Goal: Transaction & Acquisition: Download file/media

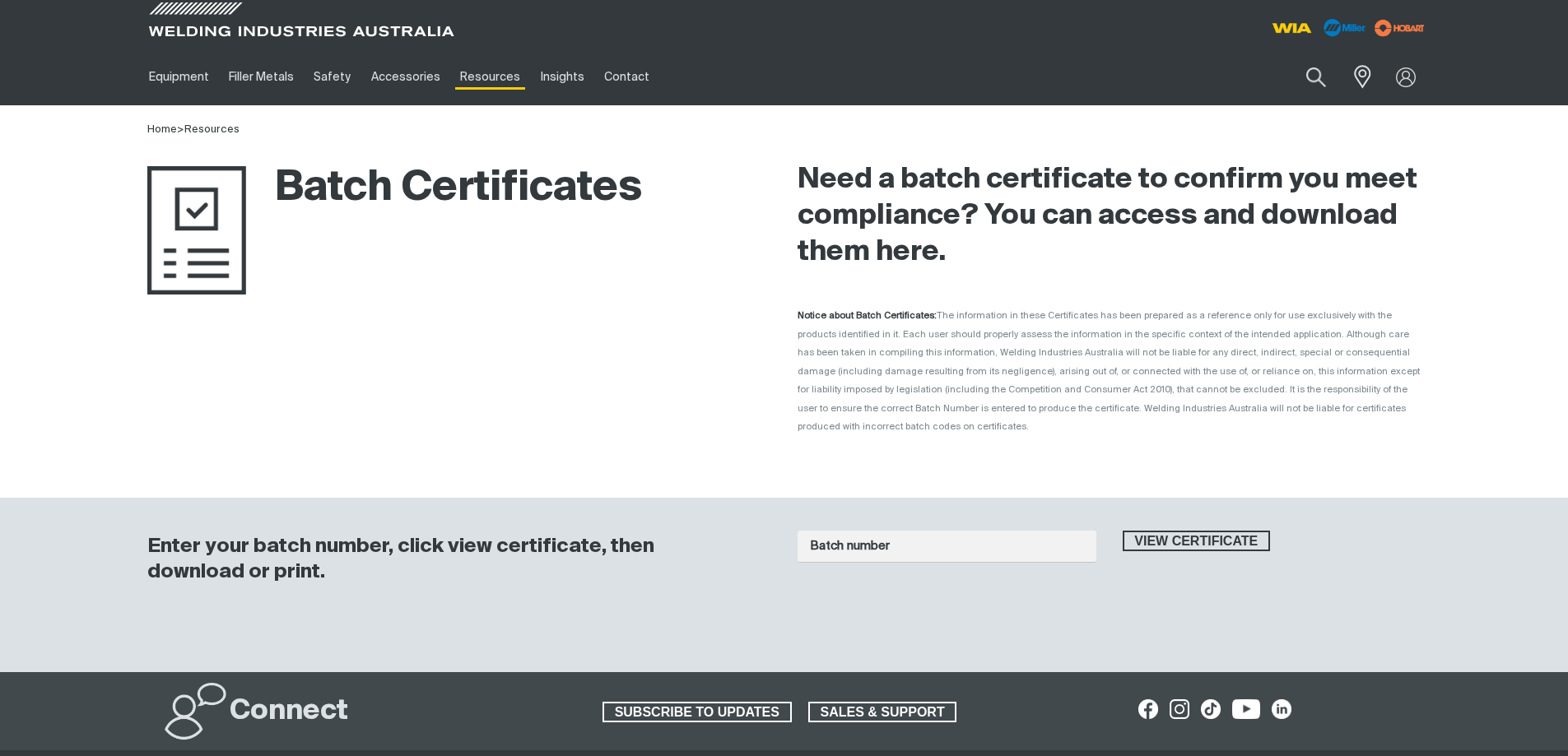
click at [990, 531] on input "Batch number" at bounding box center [947, 547] width 299 height 32
type input "1016160"
click at [1122, 531] on button "View certificate" at bounding box center [1196, 541] width 149 height 21
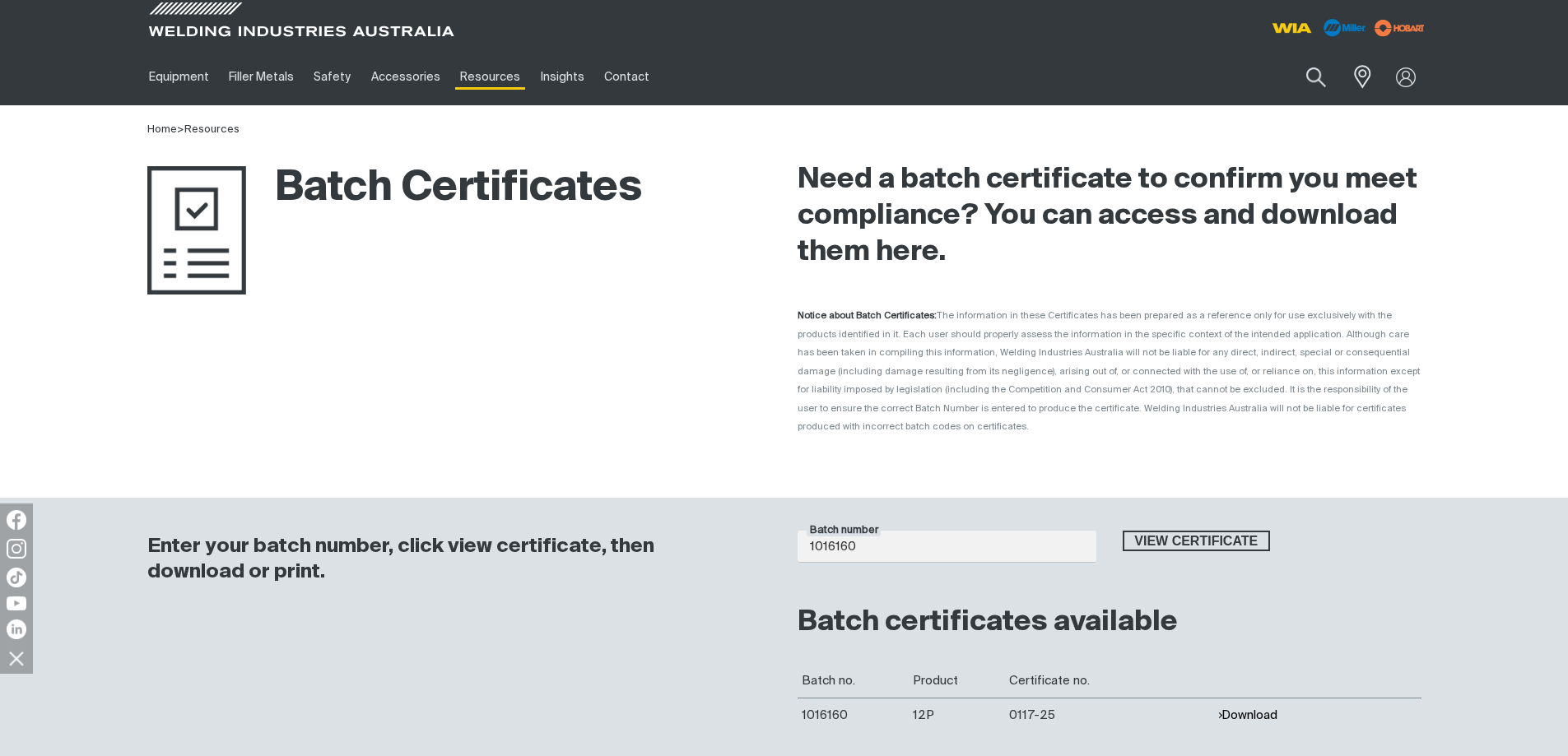
click at [1265, 708] on button "Download" at bounding box center [1247, 715] width 60 height 14
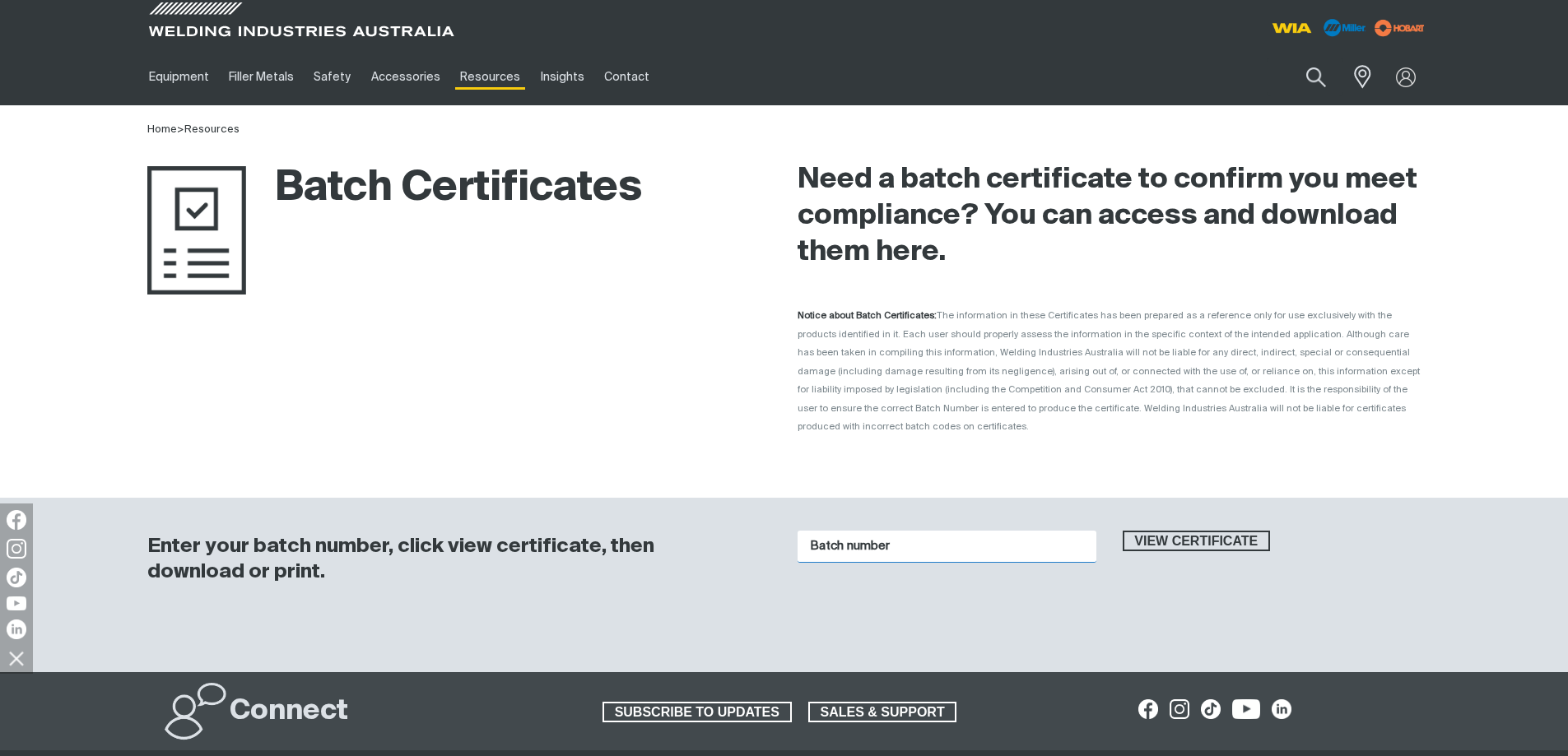
click at [879, 531] on input "Batch number" at bounding box center [947, 547] width 299 height 32
type input "1016352"
click at [1122, 531] on button "View certificate" at bounding box center [1196, 541] width 149 height 21
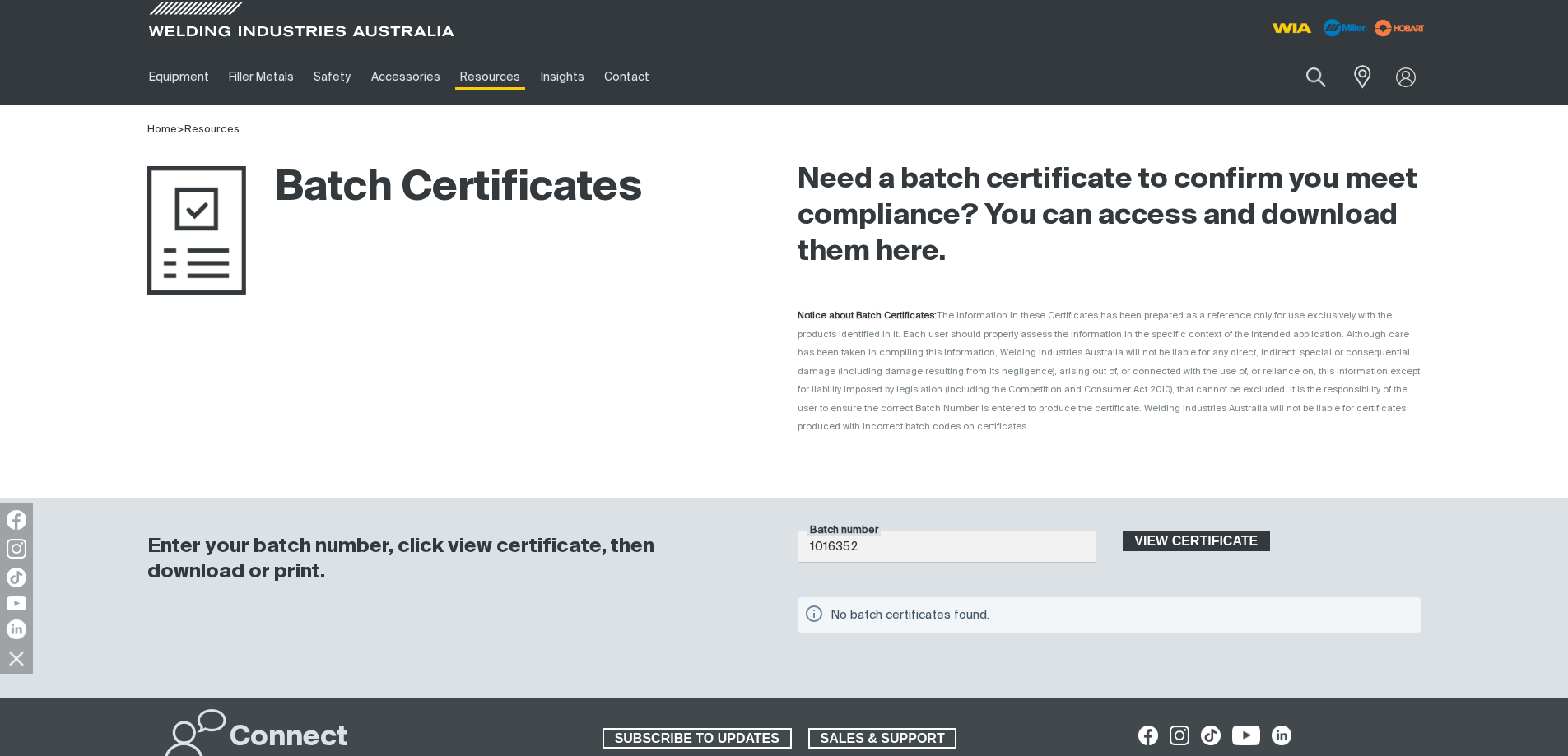
click at [1156, 531] on span "View certificate" at bounding box center [1196, 541] width 145 height 21
